Goal: Task Accomplishment & Management: Manage account settings

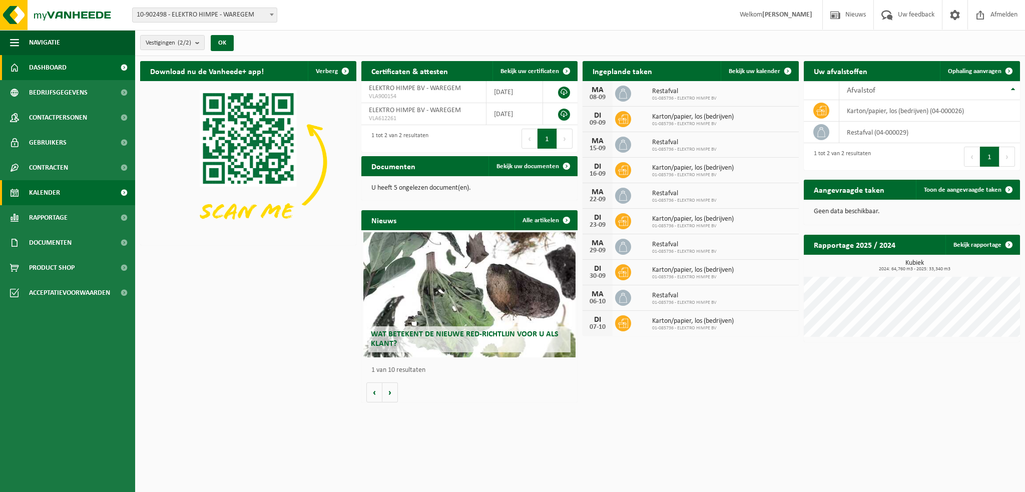
click at [40, 192] on span "Kalender" at bounding box center [44, 192] width 31 height 25
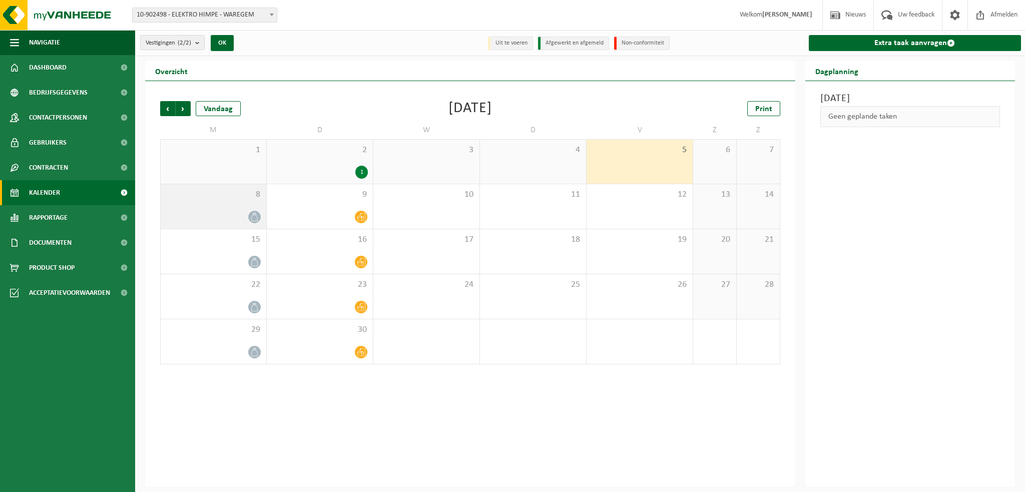
click at [255, 216] on icon at bounding box center [254, 217] width 9 height 9
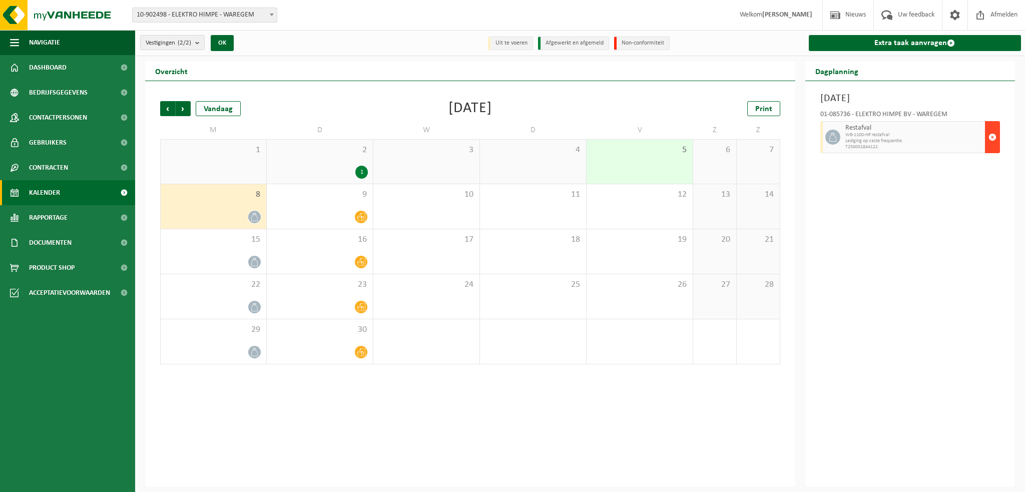
click at [990, 130] on span "button" at bounding box center [993, 137] width 8 height 20
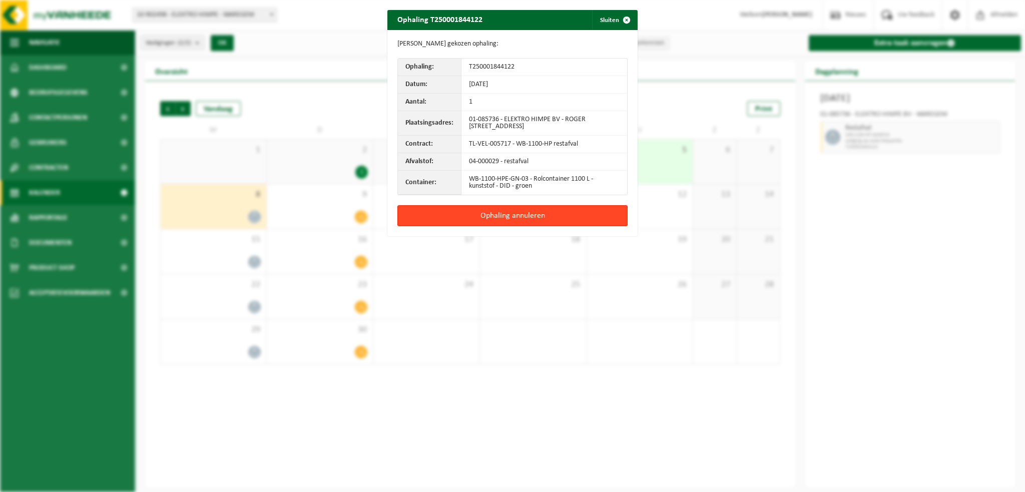
click at [490, 212] on button "Ophaling annuleren" at bounding box center [512, 215] width 230 height 21
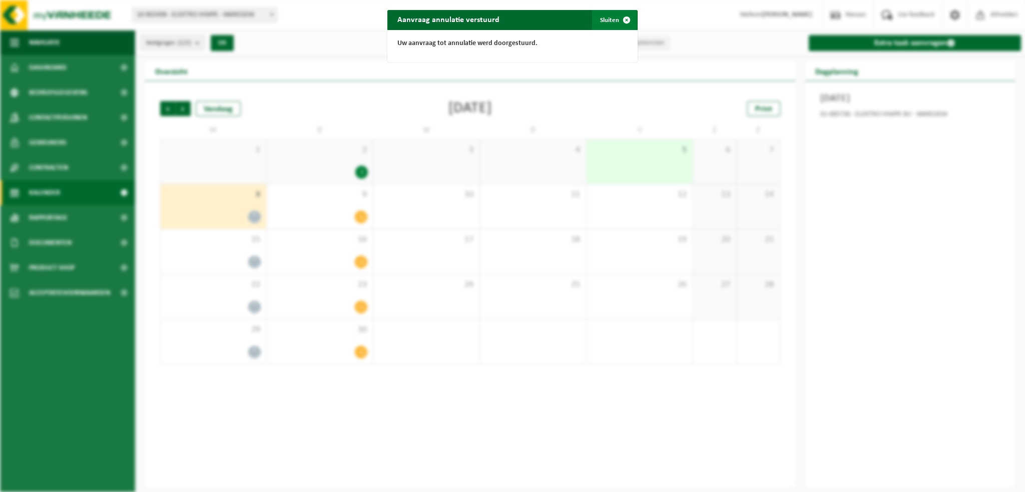
click at [607, 20] on button "Sluiten" at bounding box center [614, 20] width 45 height 20
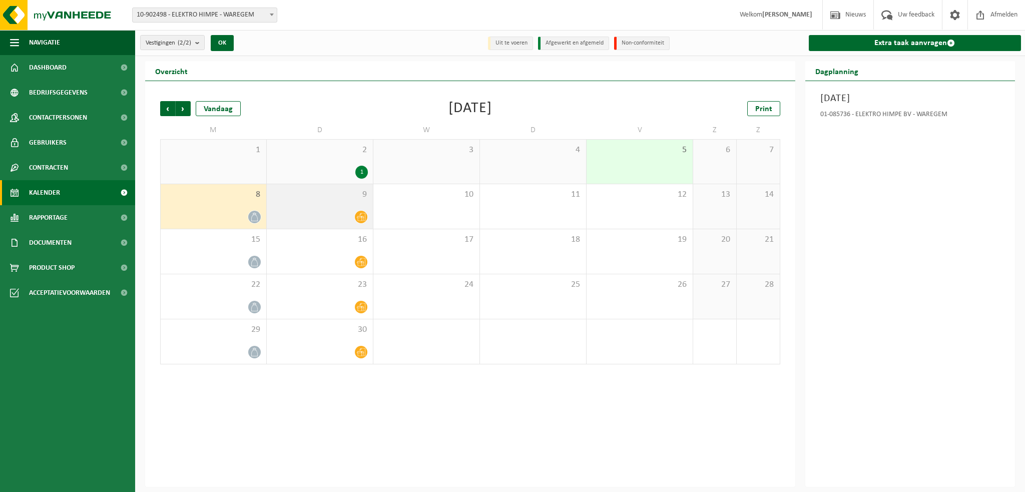
click at [360, 220] on icon at bounding box center [361, 217] width 9 height 9
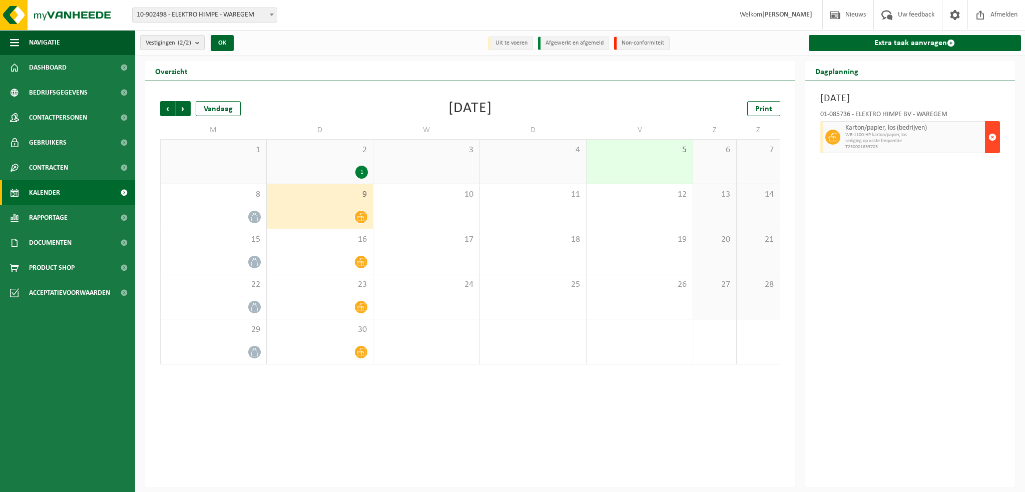
click at [993, 137] on span "button" at bounding box center [993, 137] width 8 height 20
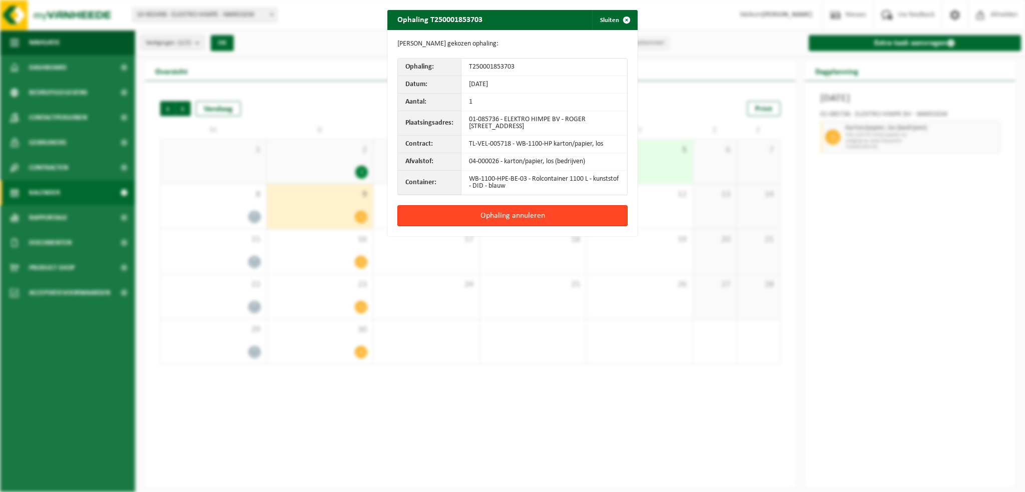
click at [517, 212] on button "Ophaling annuleren" at bounding box center [512, 215] width 230 height 21
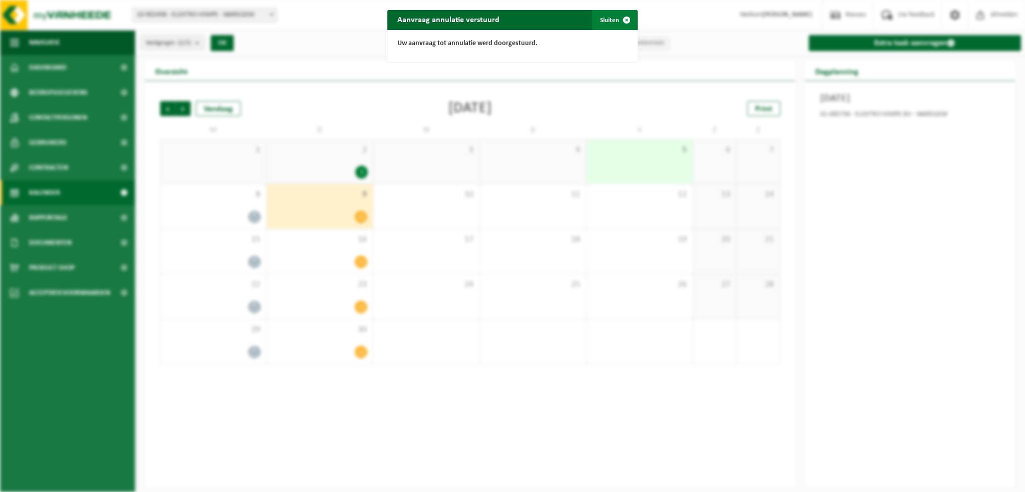
click at [603, 19] on button "Sluiten" at bounding box center [614, 20] width 45 height 20
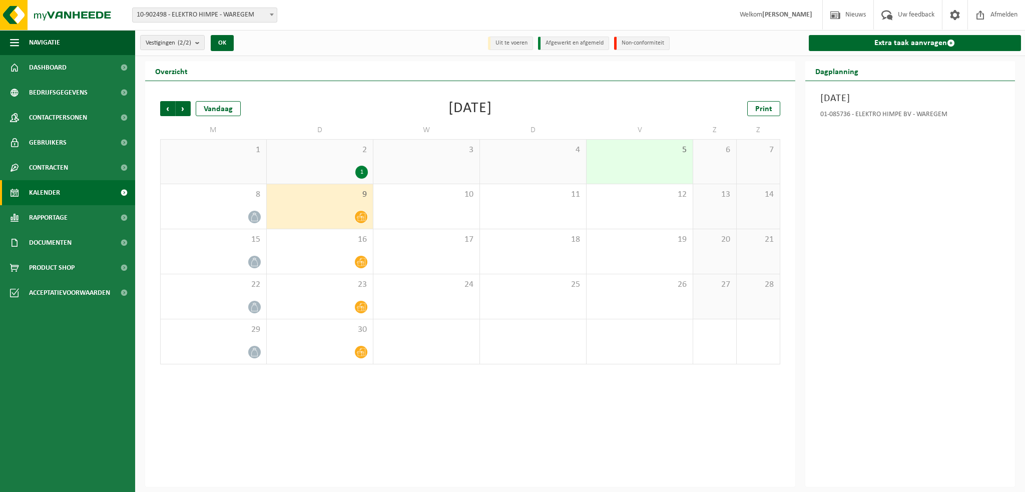
click at [940, 294] on div "Dinsdag 9 september 2025 01-085736 - ELEKTRO HIMPE BV - WAREGEM" at bounding box center [910, 284] width 210 height 406
